Goal: Task Accomplishment & Management: Use online tool/utility

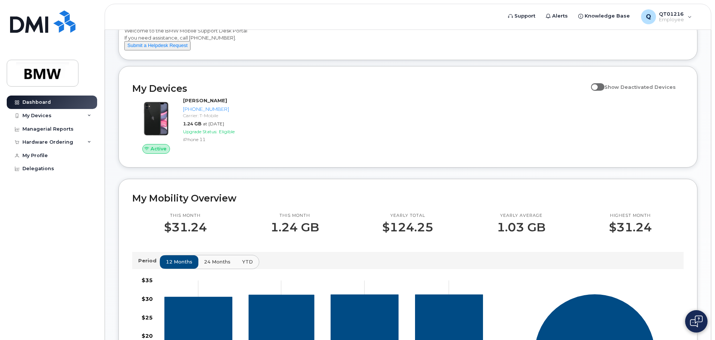
scroll to position [75, 0]
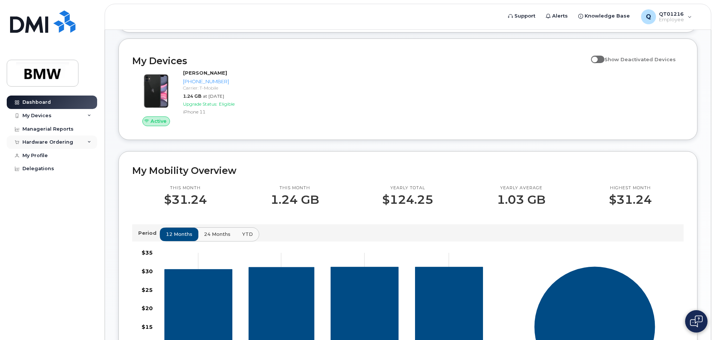
click at [59, 140] on div "Hardware Ordering" at bounding box center [47, 142] width 51 height 6
click at [40, 169] on div "New Order" at bounding box center [40, 170] width 28 height 7
